Goal: Task Accomplishment & Management: Complete application form

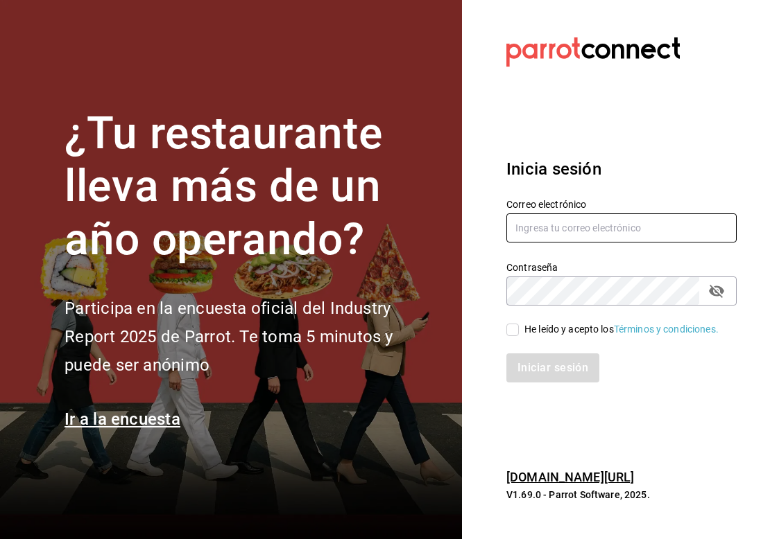
click at [537, 226] on input "text" at bounding box center [621, 228] width 230 height 29
